Goal: Task Accomplishment & Management: Manage account settings

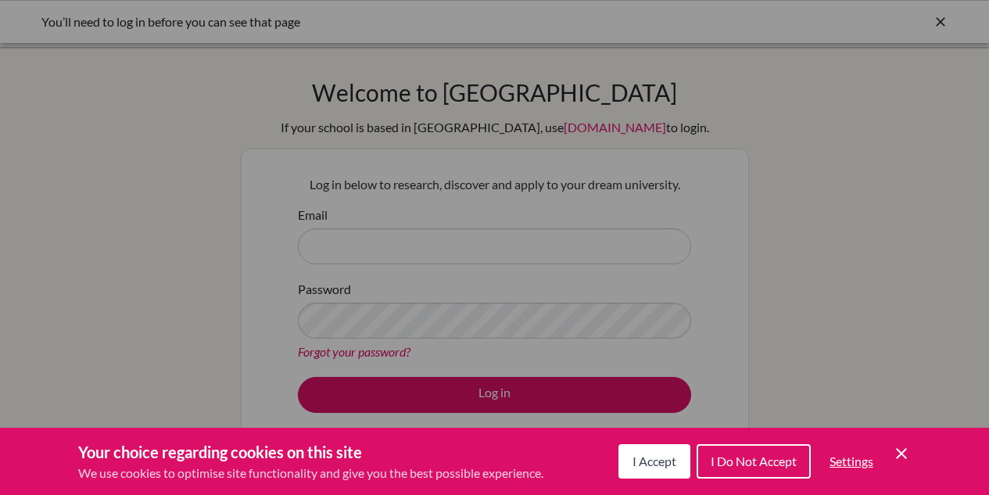
click at [378, 246] on div "Cookie Preferences" at bounding box center [494, 247] width 989 height 495
click at [668, 466] on span "I Accept" at bounding box center [655, 460] width 44 height 15
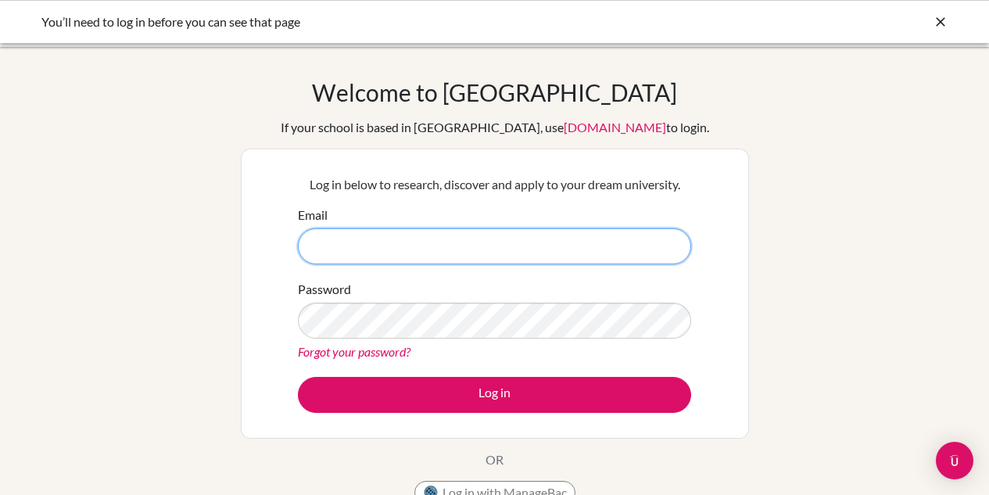
click at [388, 243] on input "Email" at bounding box center [494, 246] width 393 height 36
type input "[EMAIL_ADDRESS][DOMAIN_NAME]"
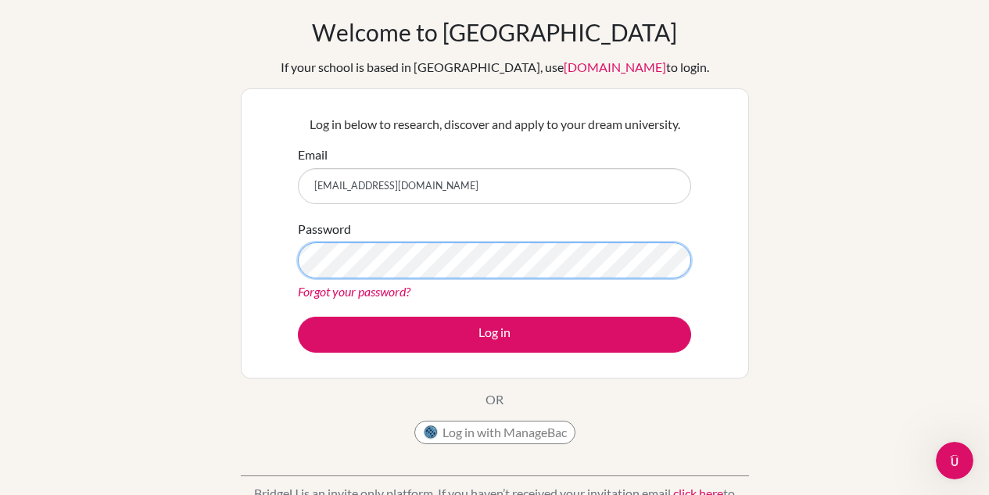
scroll to position [113, 0]
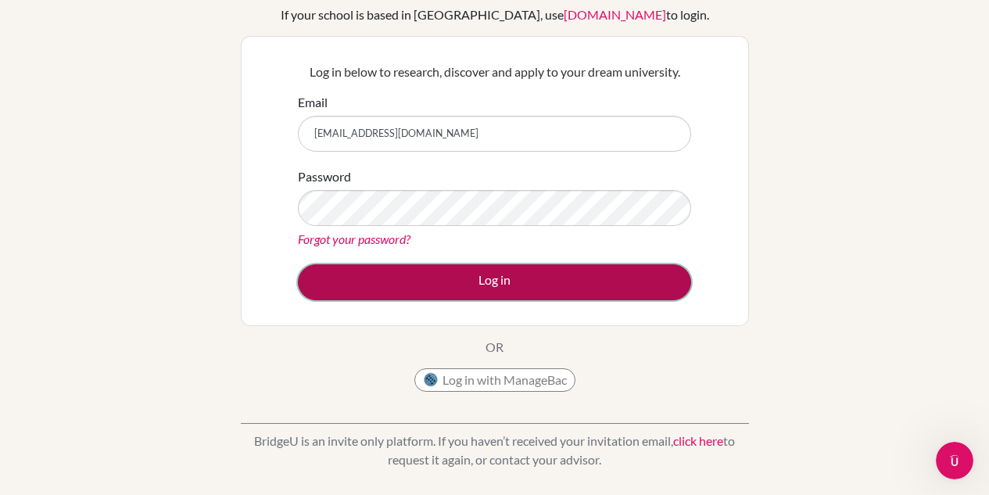
click at [513, 274] on button "Log in" at bounding box center [494, 282] width 393 height 36
